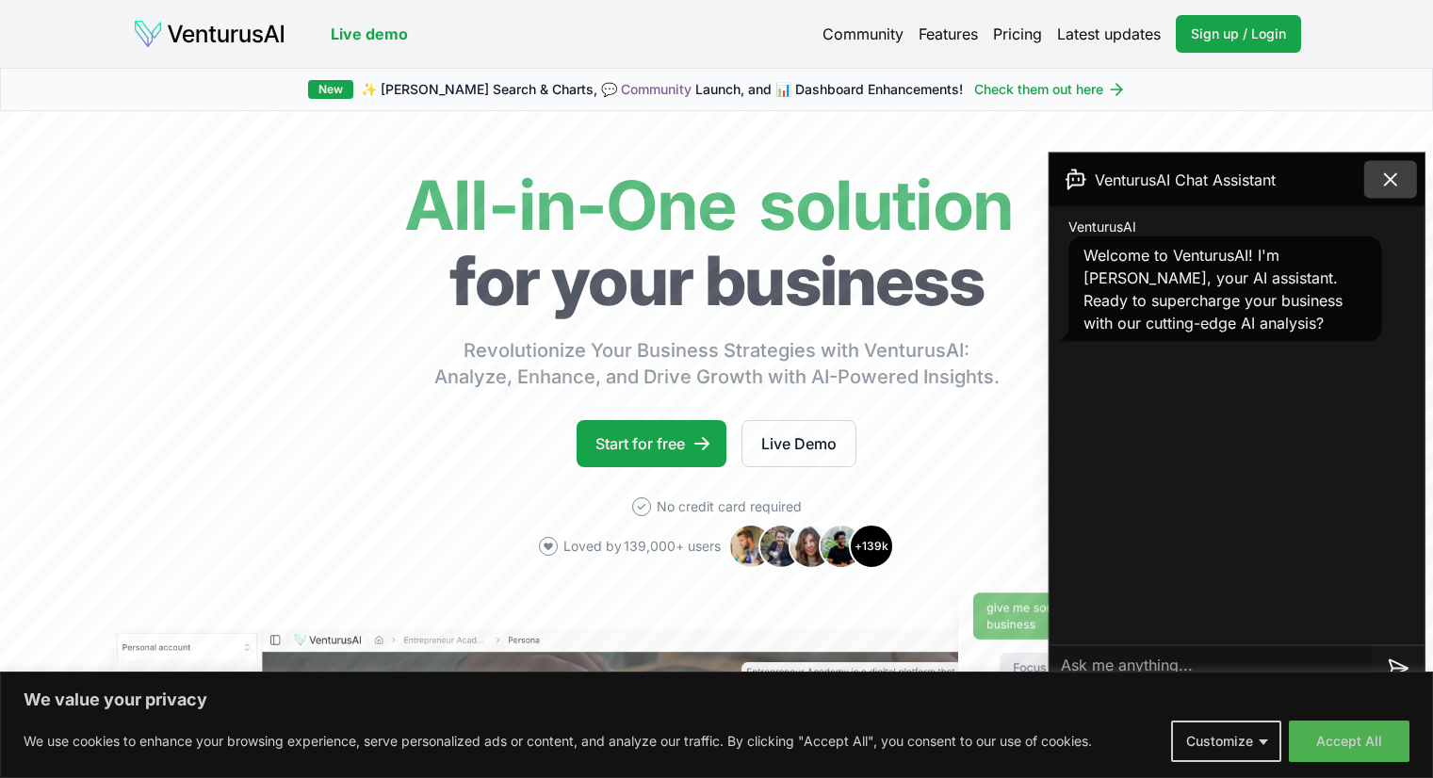
scroll to position [754, 0]
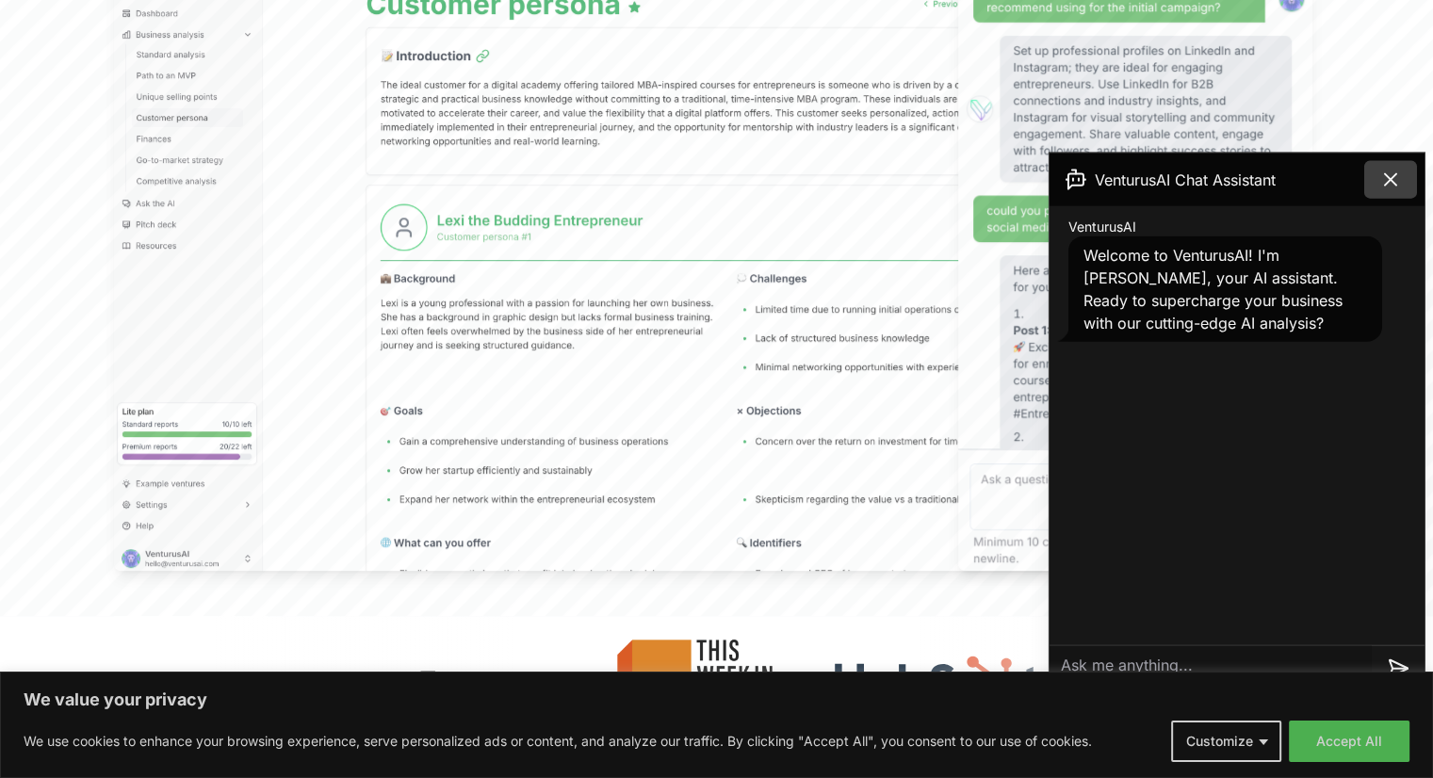
click at [1378, 184] on button at bounding box center [1390, 180] width 53 height 38
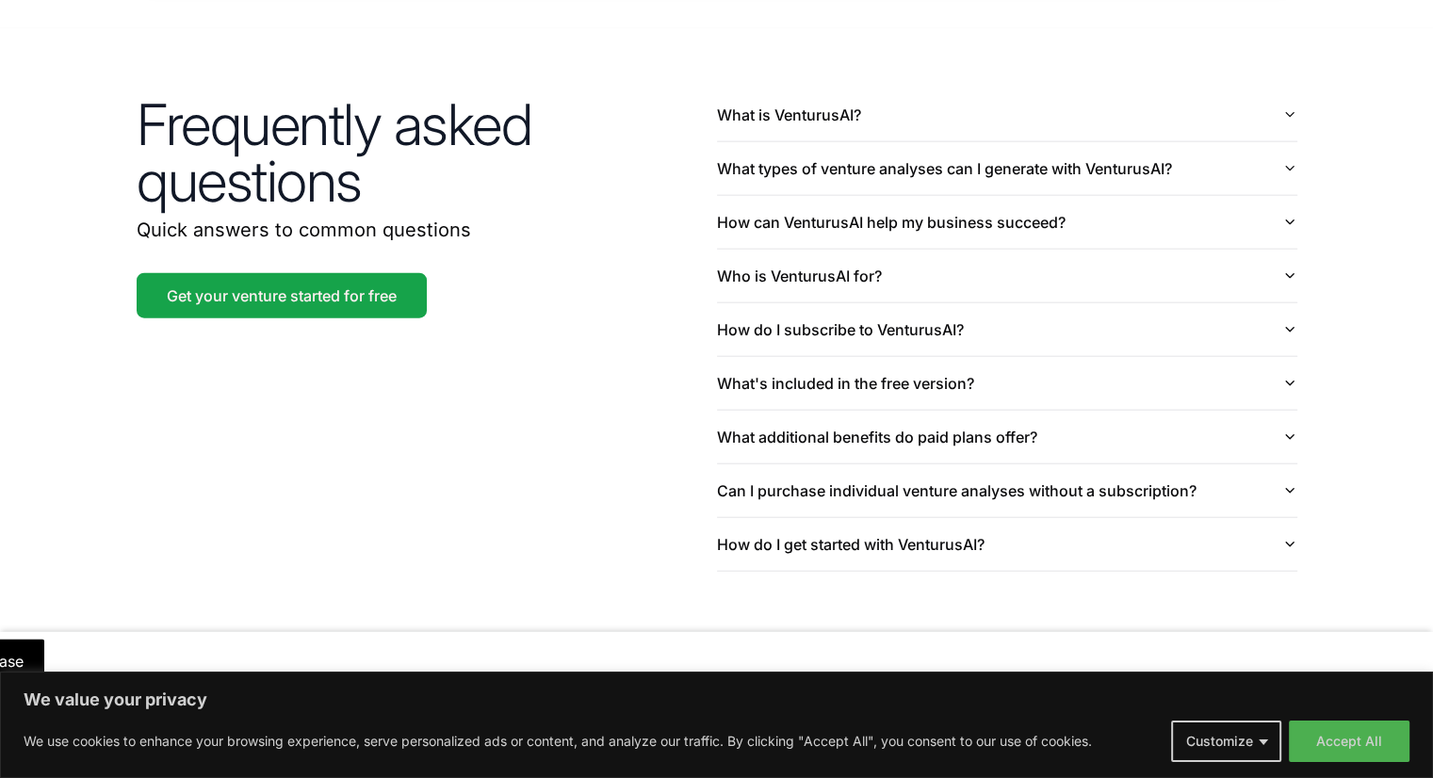
scroll to position [4478, 0]
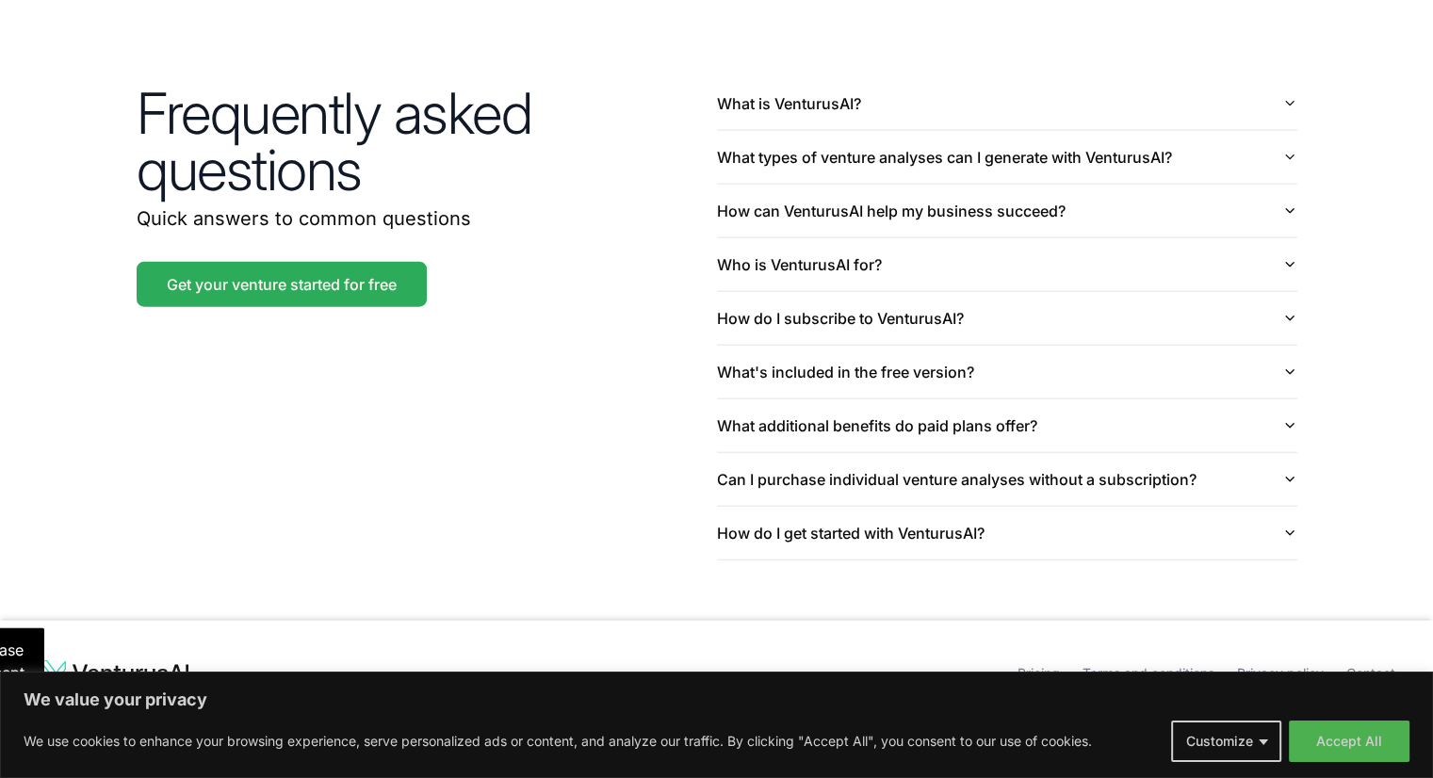
click at [307, 262] on link "Get your venture started for free" at bounding box center [282, 284] width 290 height 45
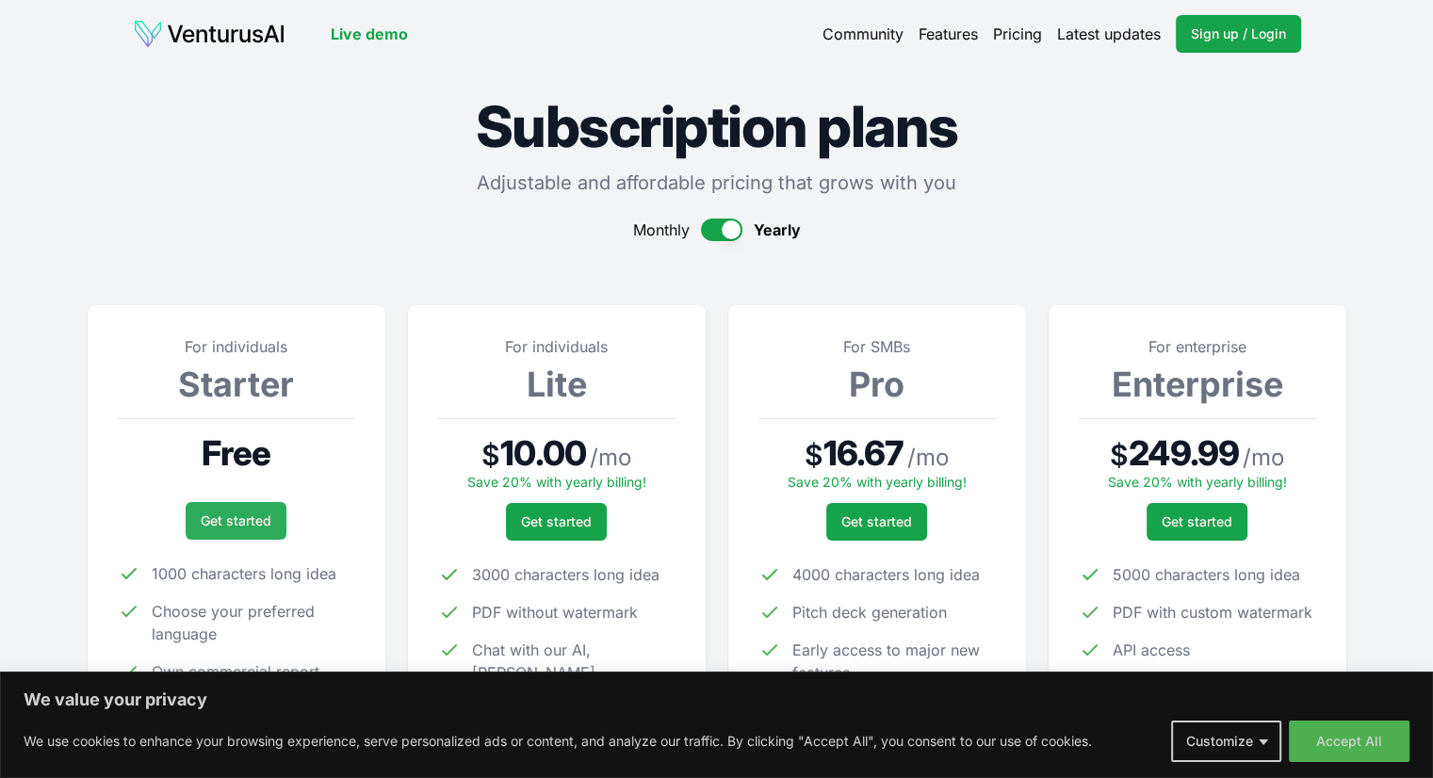
click at [259, 518] on link "Get started" at bounding box center [236, 521] width 101 height 38
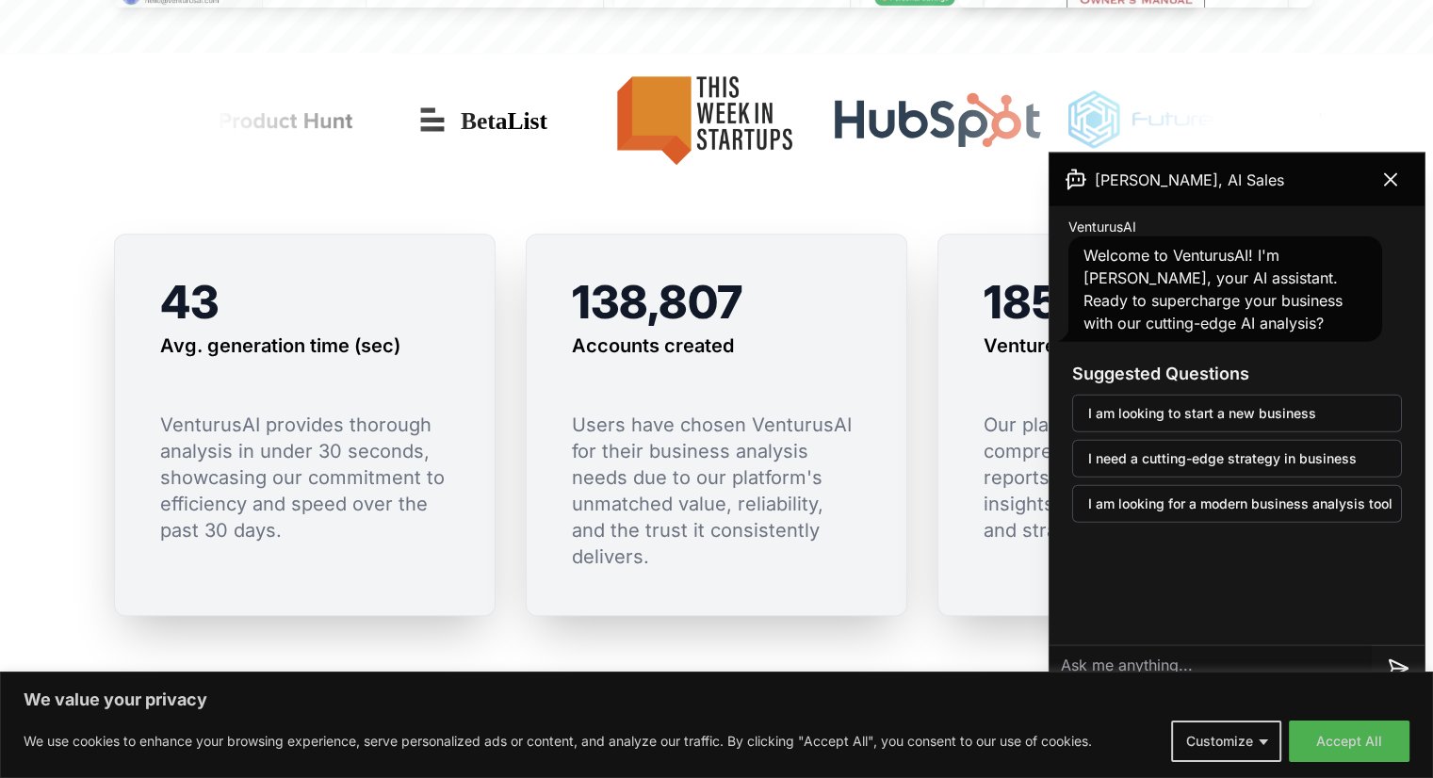
scroll to position [1319, 0]
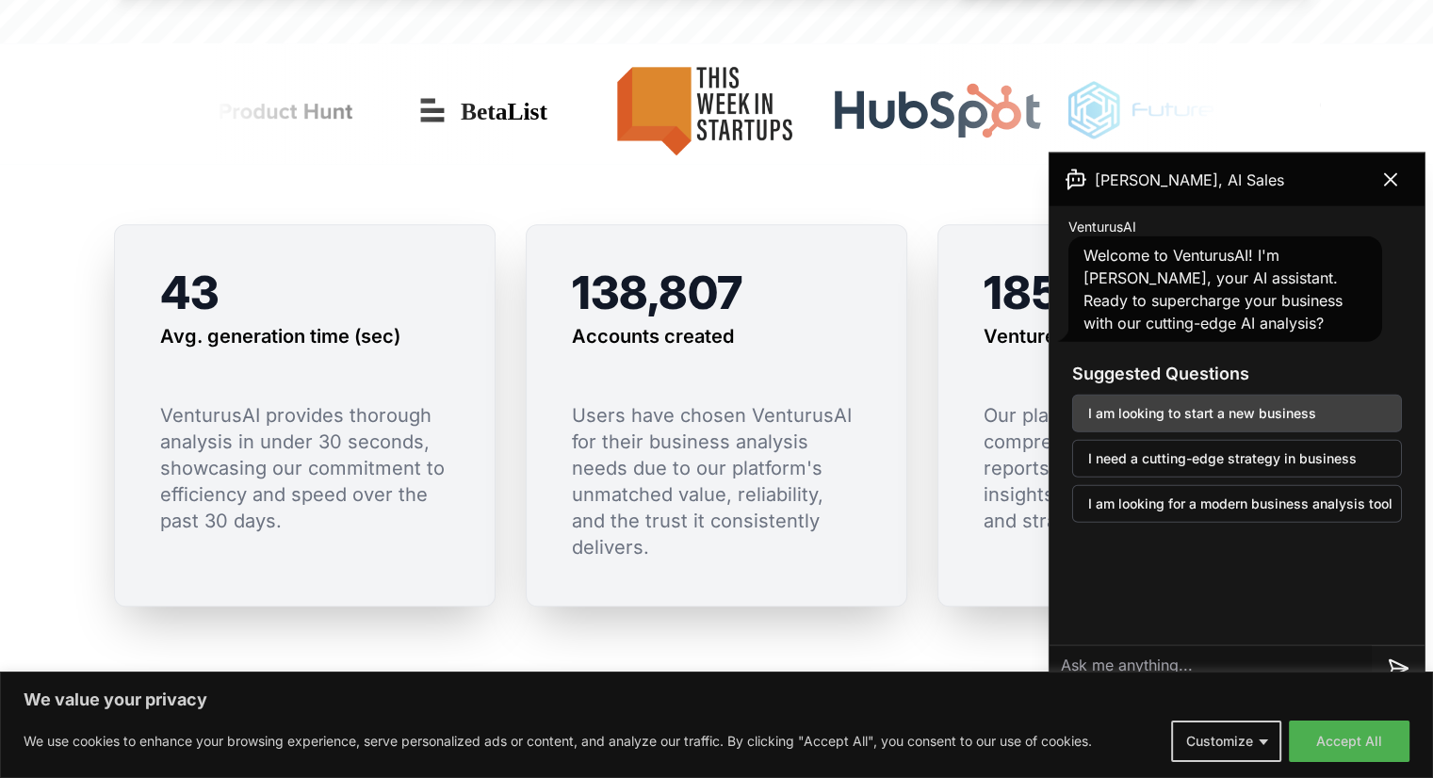
click at [1203, 407] on button "I am looking to start a new business" at bounding box center [1237, 414] width 330 height 38
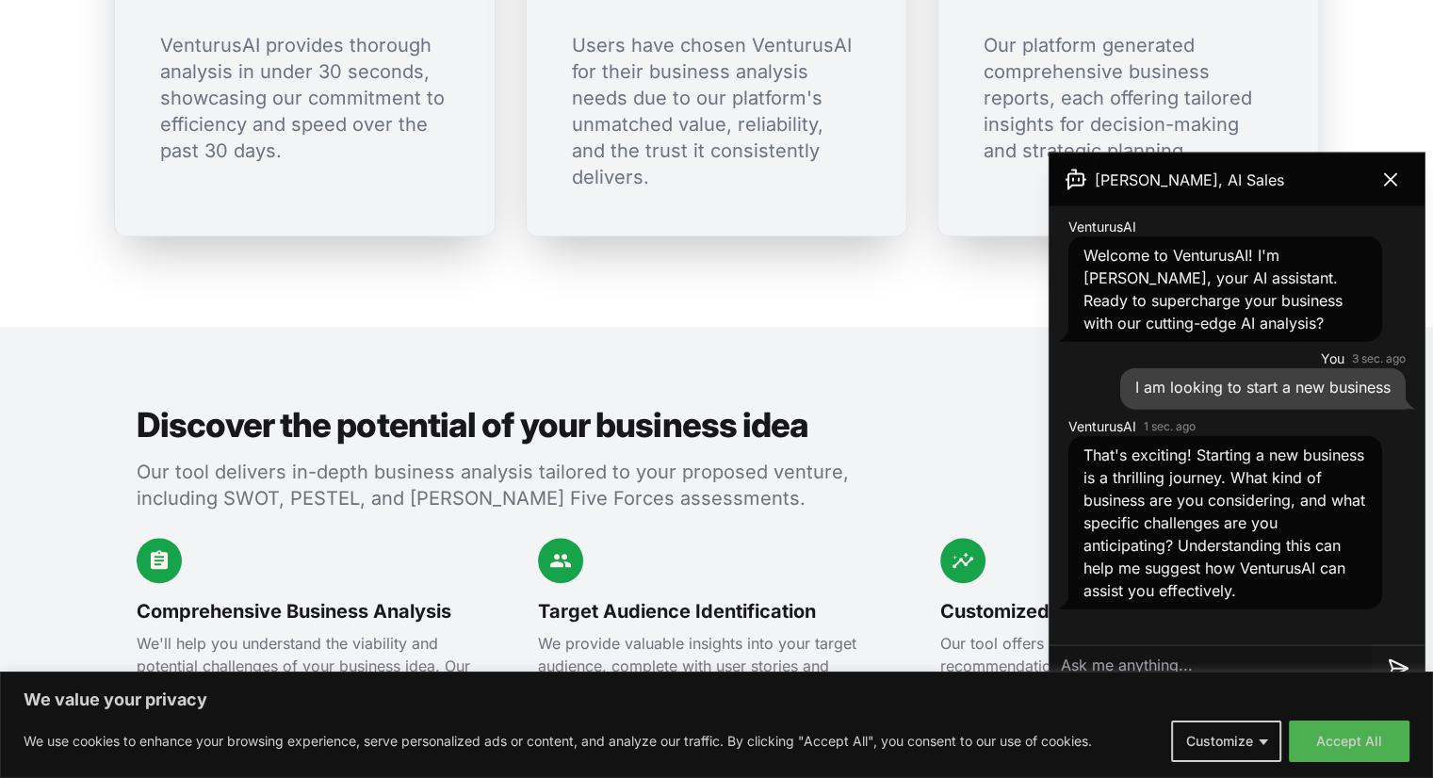
scroll to position [1696, 0]
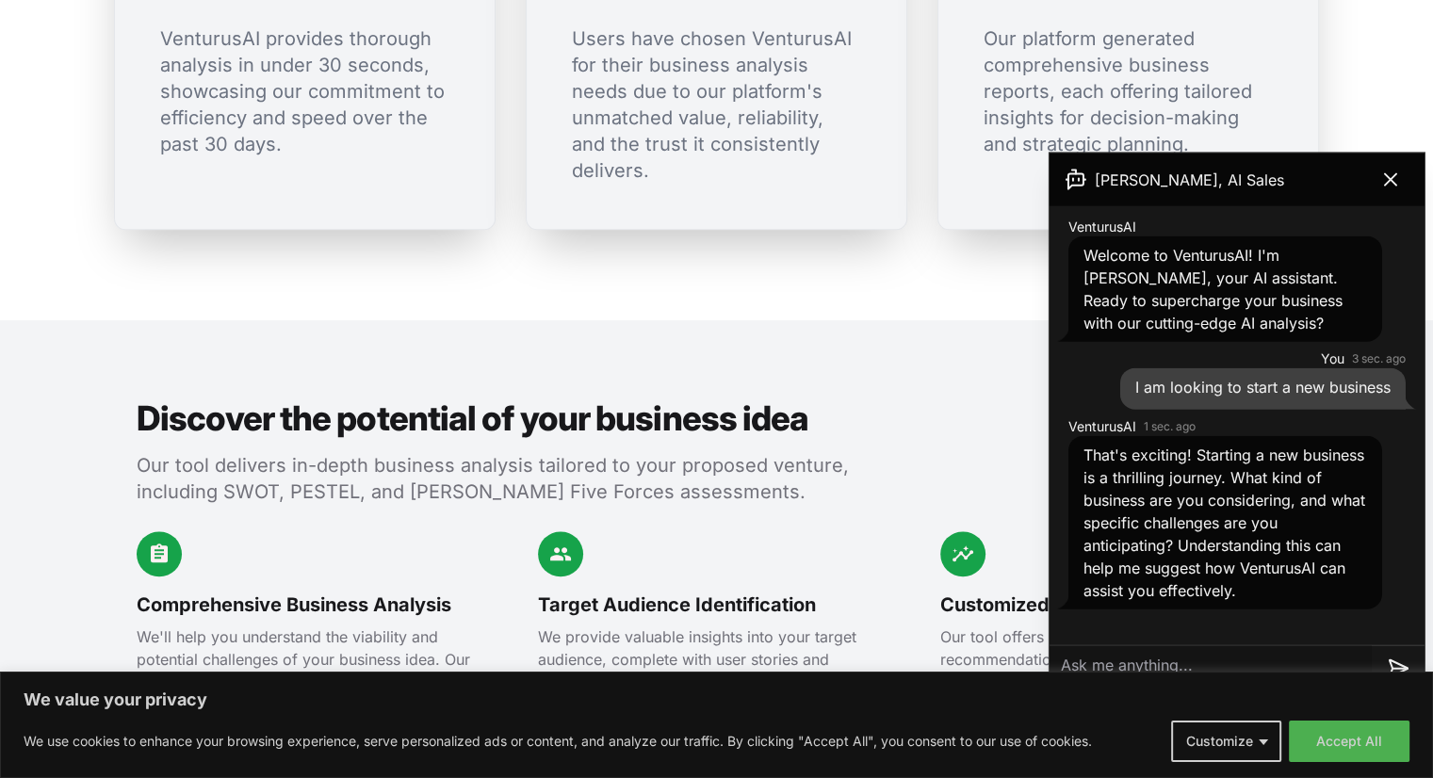
click at [1248, 657] on textarea at bounding box center [1211, 667] width 322 height 45
click at [1383, 737] on button "Accept All" at bounding box center [1349, 741] width 121 height 41
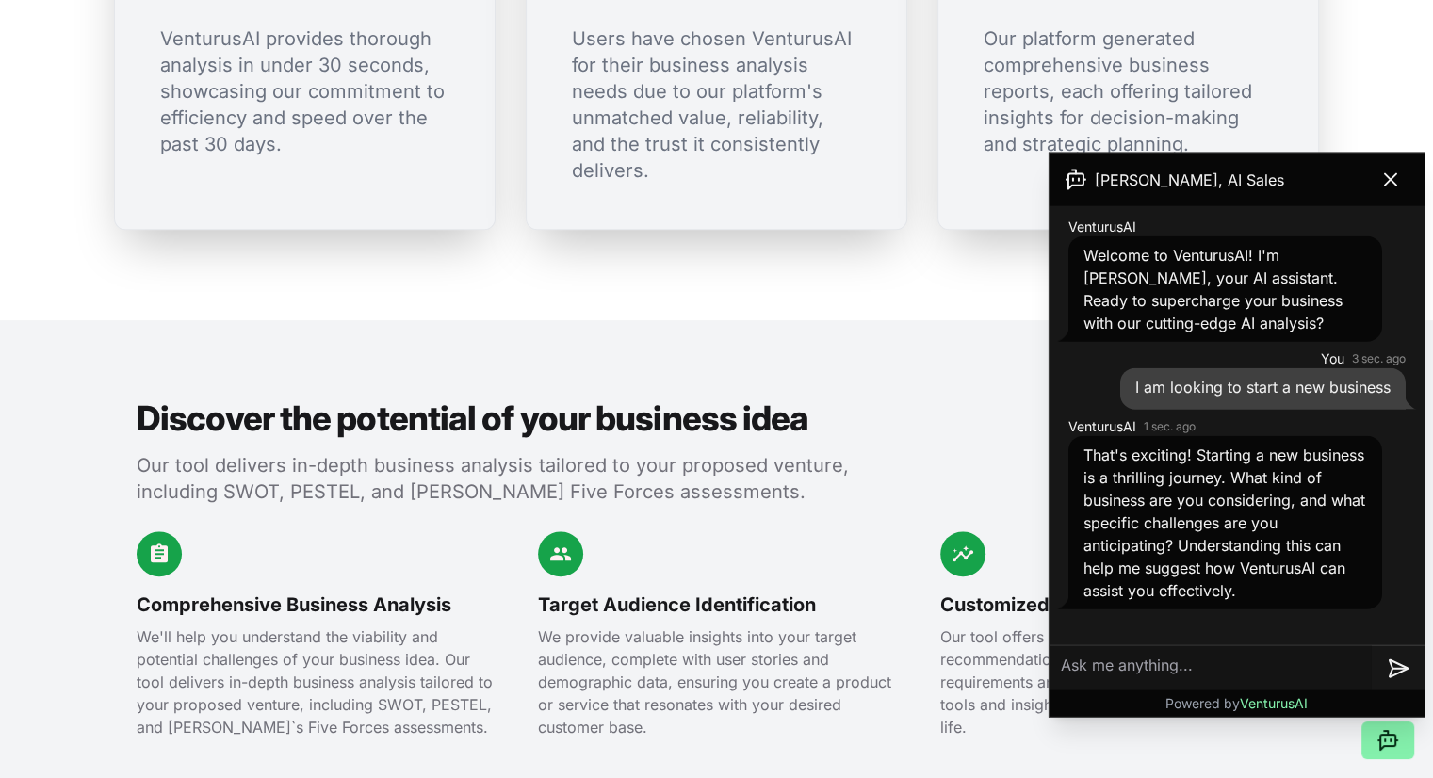
click at [1220, 664] on textarea at bounding box center [1211, 667] width 322 height 45
type textarea "An app business, I currently have two ideas"
click at [1391, 666] on icon at bounding box center [1399, 663] width 18 height 17
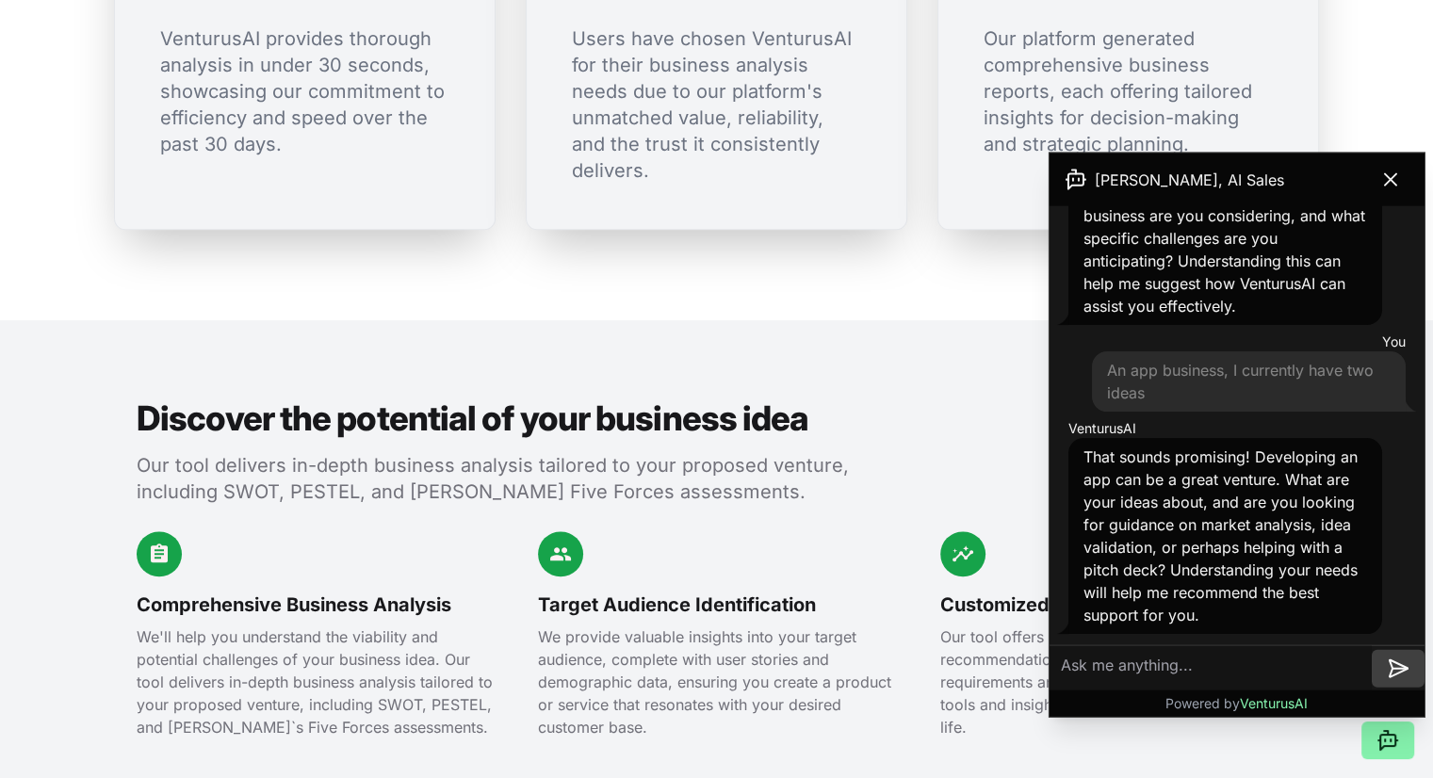
scroll to position [306, 0]
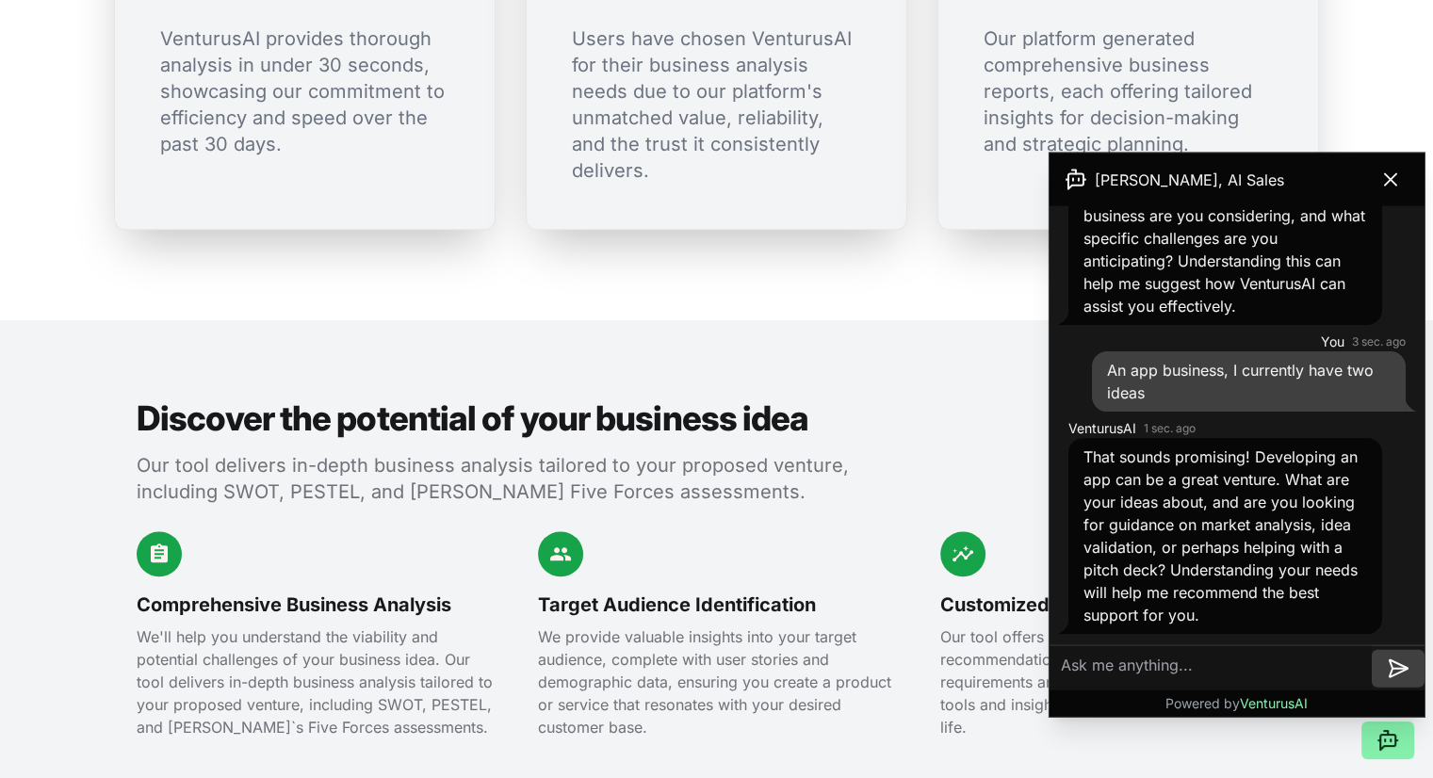
click at [1260, 677] on textarea at bounding box center [1211, 667] width 322 height 45
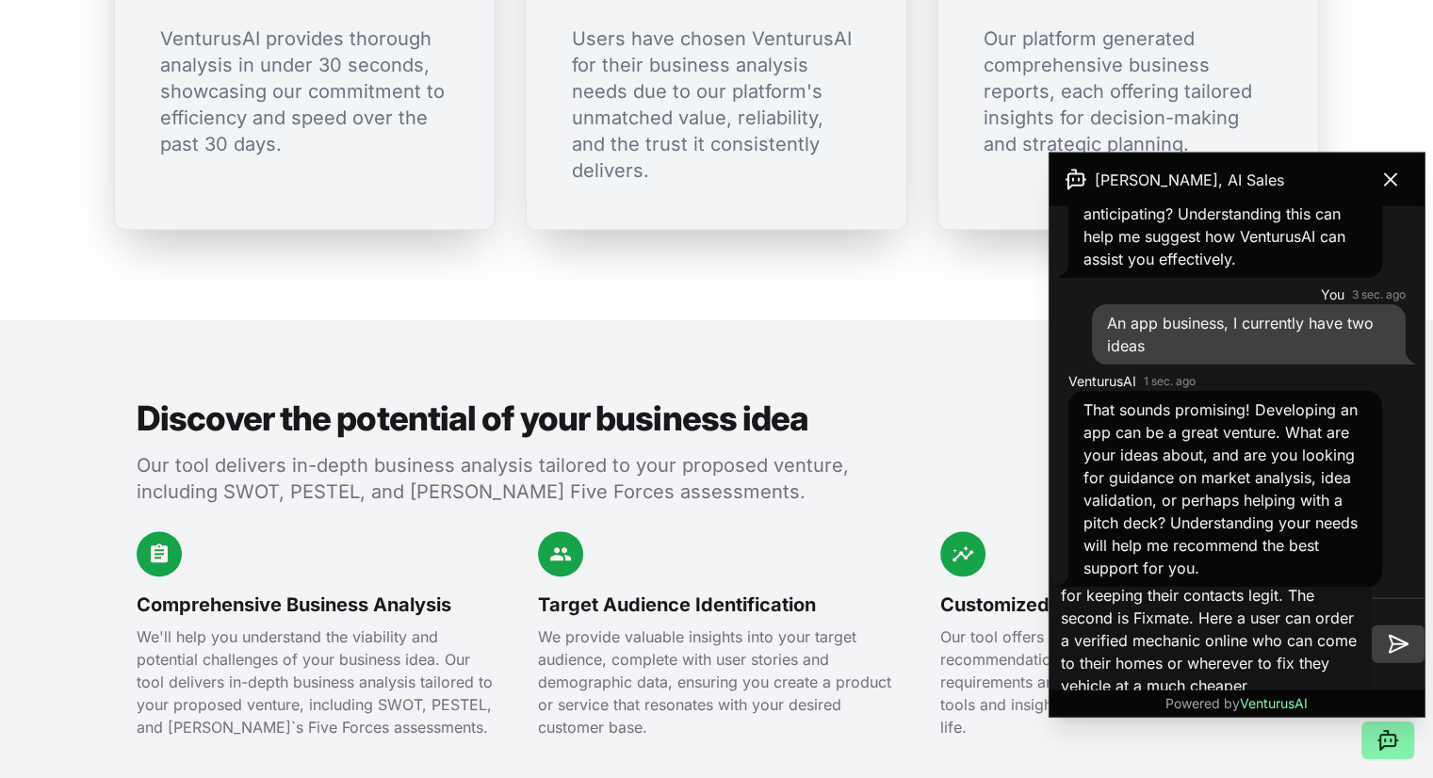
scroll to position [211, 0]
click at [1137, 687] on textarea "The first one is called Creator Link, this a collab app where content creator's…" at bounding box center [1211, 644] width 322 height 121
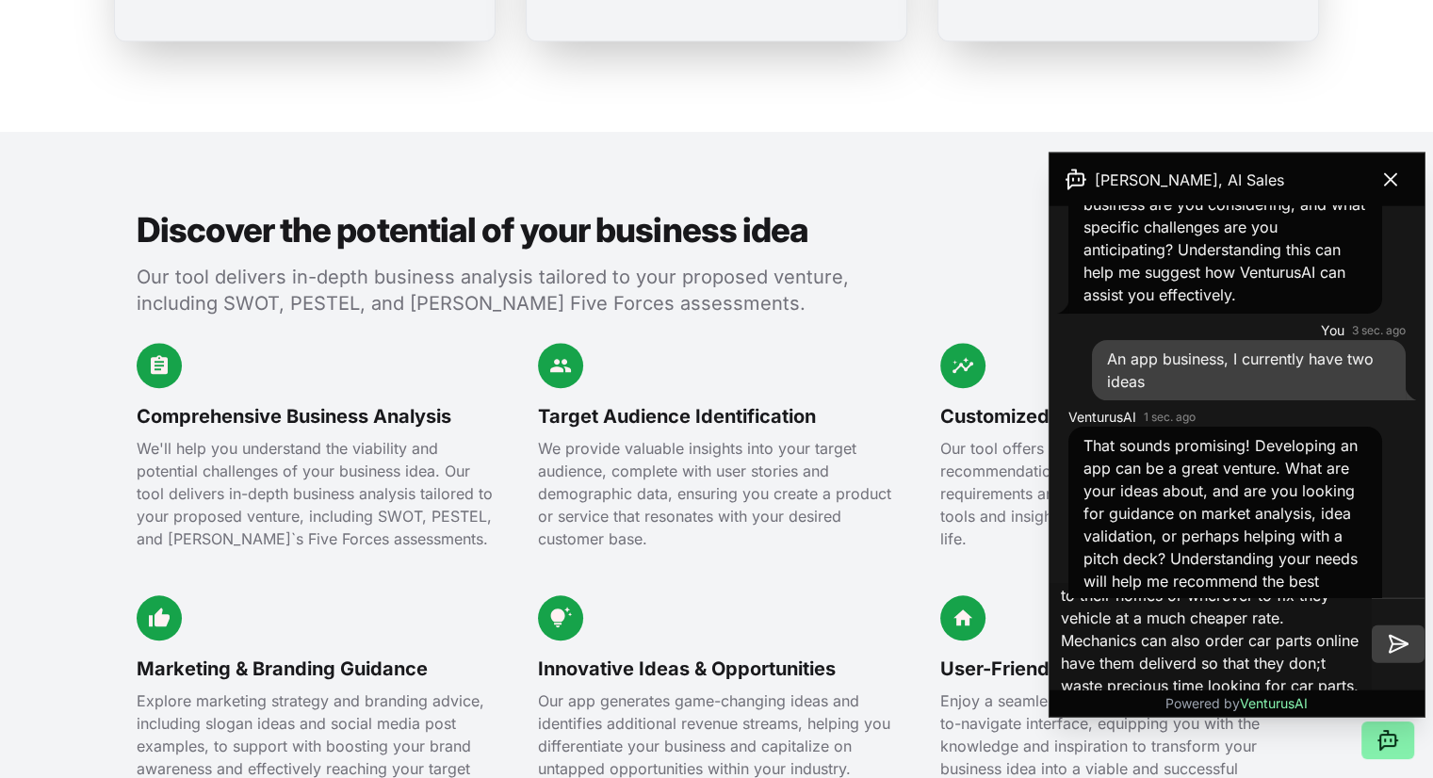
scroll to position [353, 0]
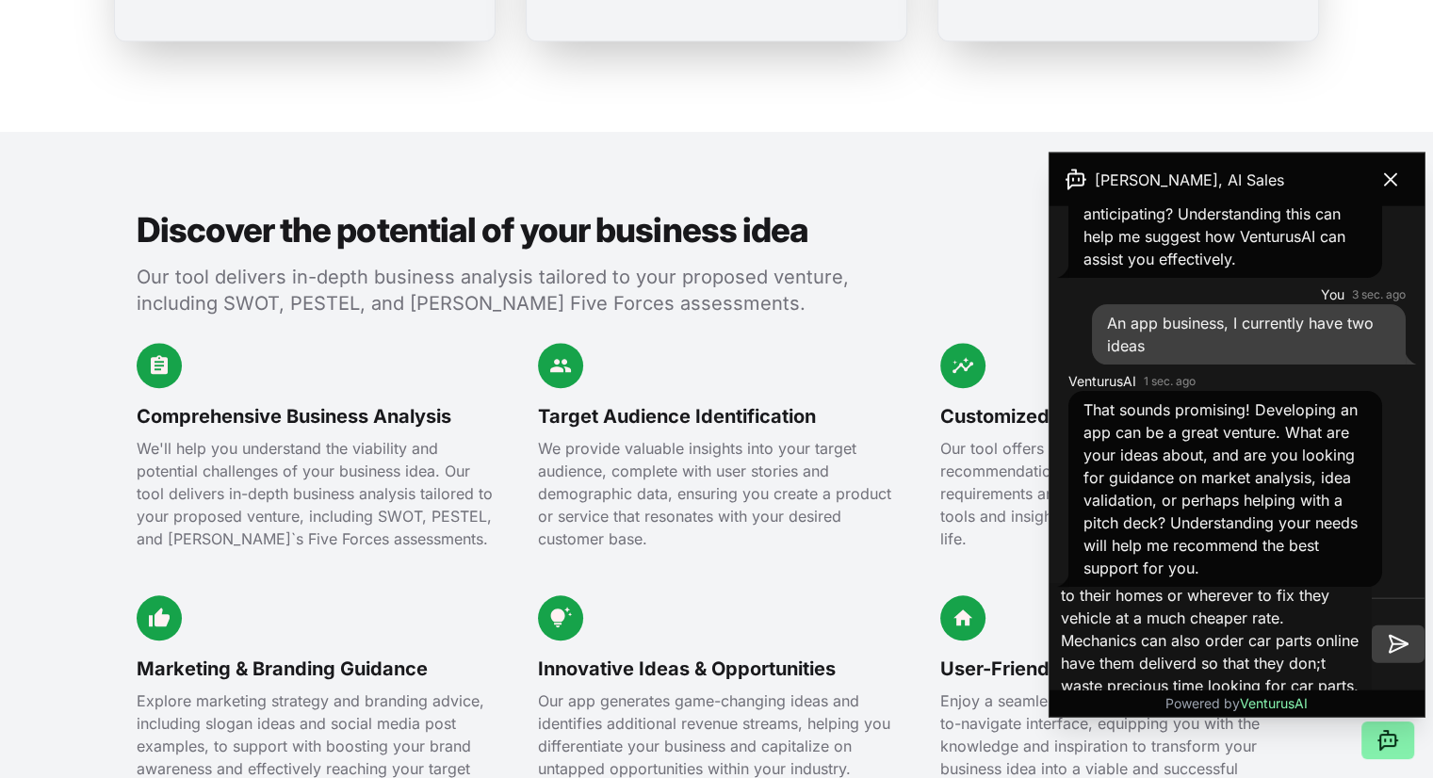
click at [1264, 687] on textarea "The first one is called Creator Link, this a collab app where content creator's…" at bounding box center [1211, 644] width 322 height 121
type textarea "The first one is called Creator Link, this a collab app where content creator's…"
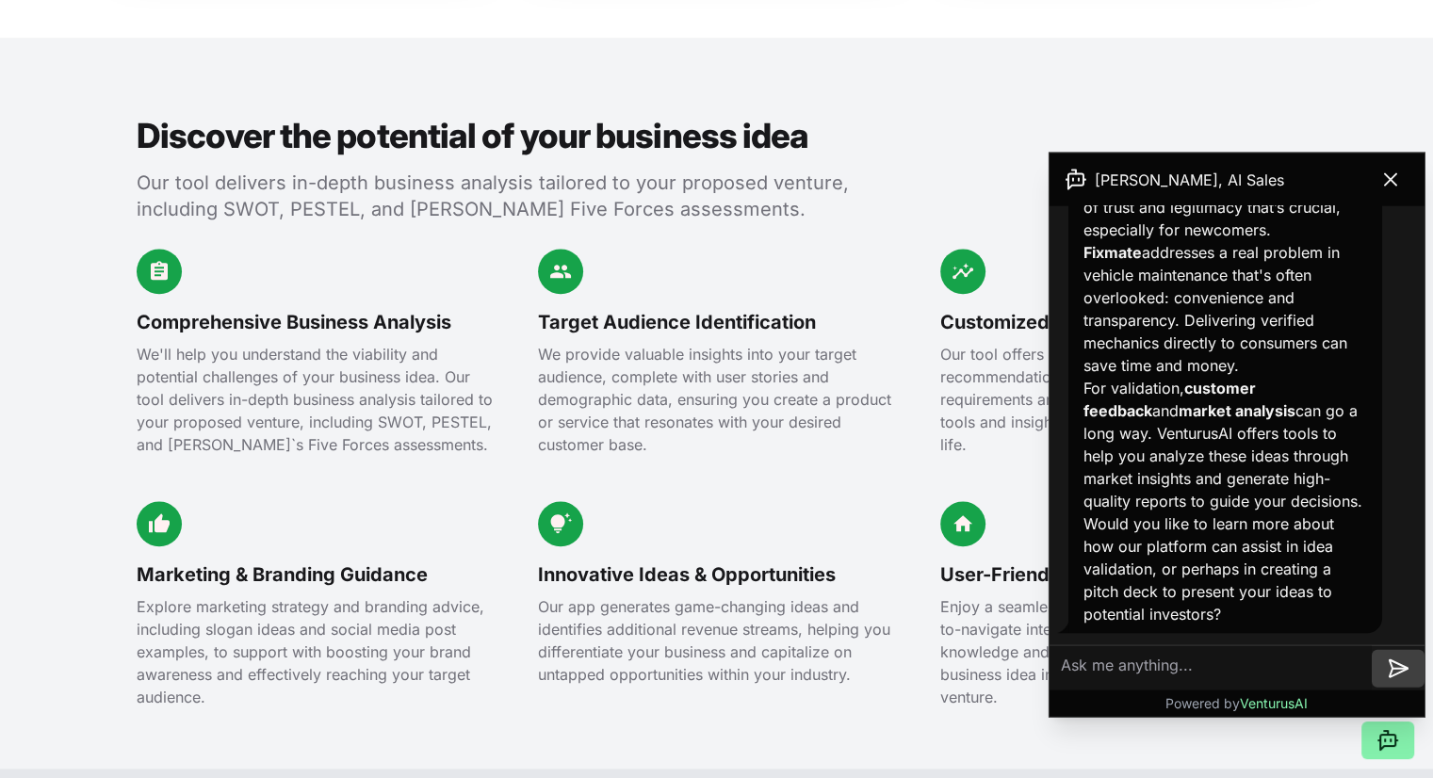
scroll to position [2073, 0]
